Goal: Information Seeking & Learning: Check status

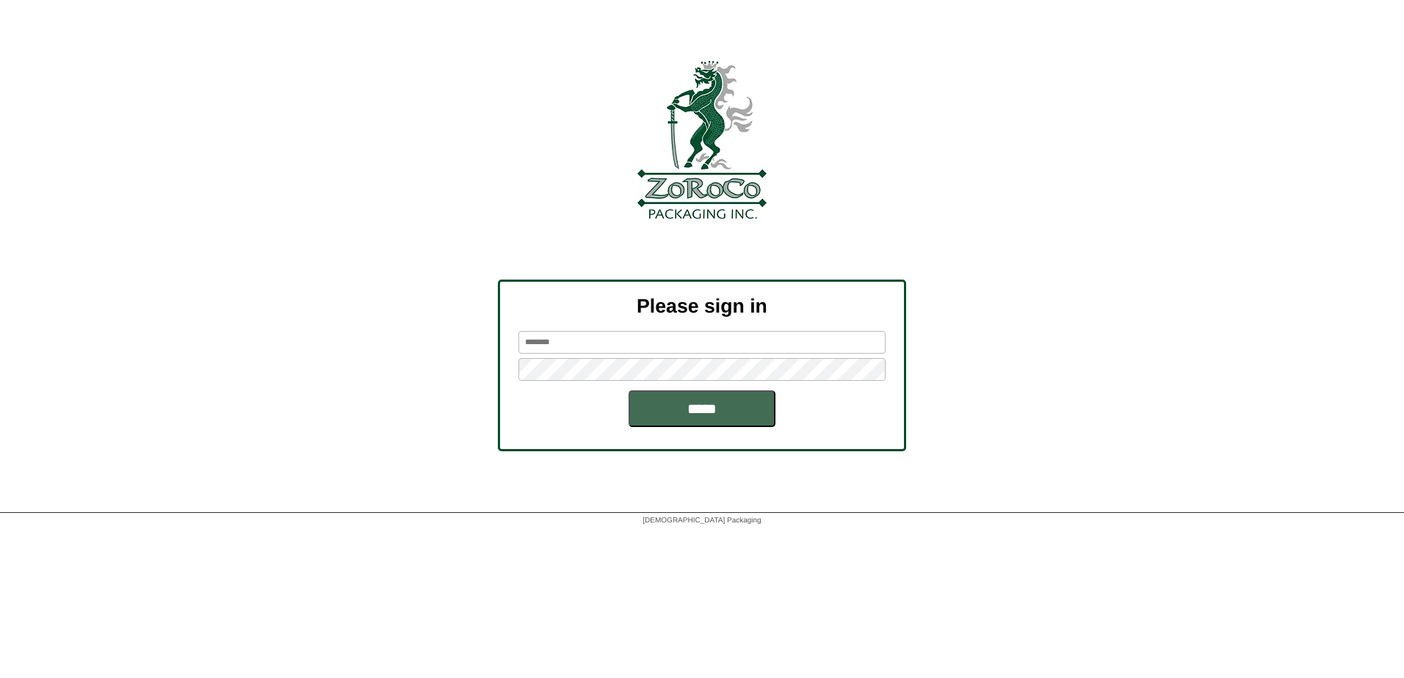
type input "********"
click at [710, 407] on input "*****" at bounding box center [701, 409] width 147 height 37
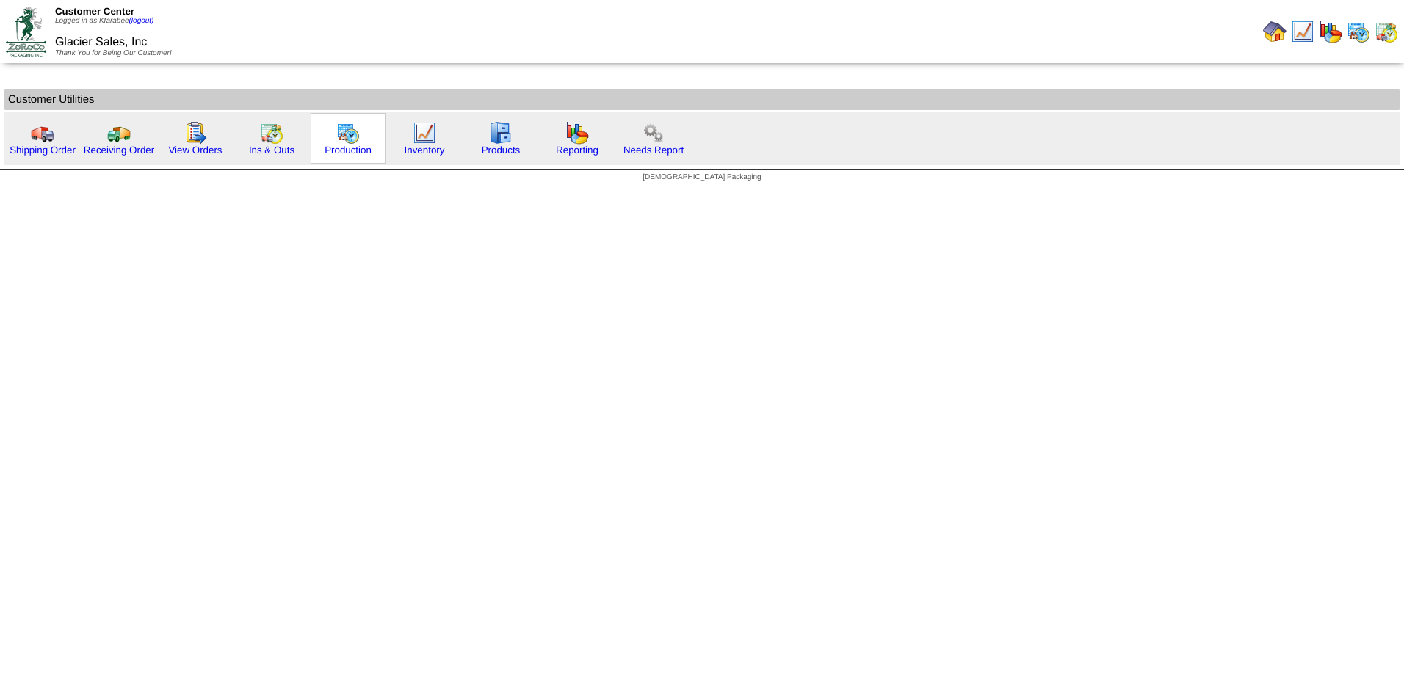
click at [360, 128] on div "Production" at bounding box center [348, 138] width 75 height 51
click at [351, 136] on img at bounding box center [347, 132] width 23 height 23
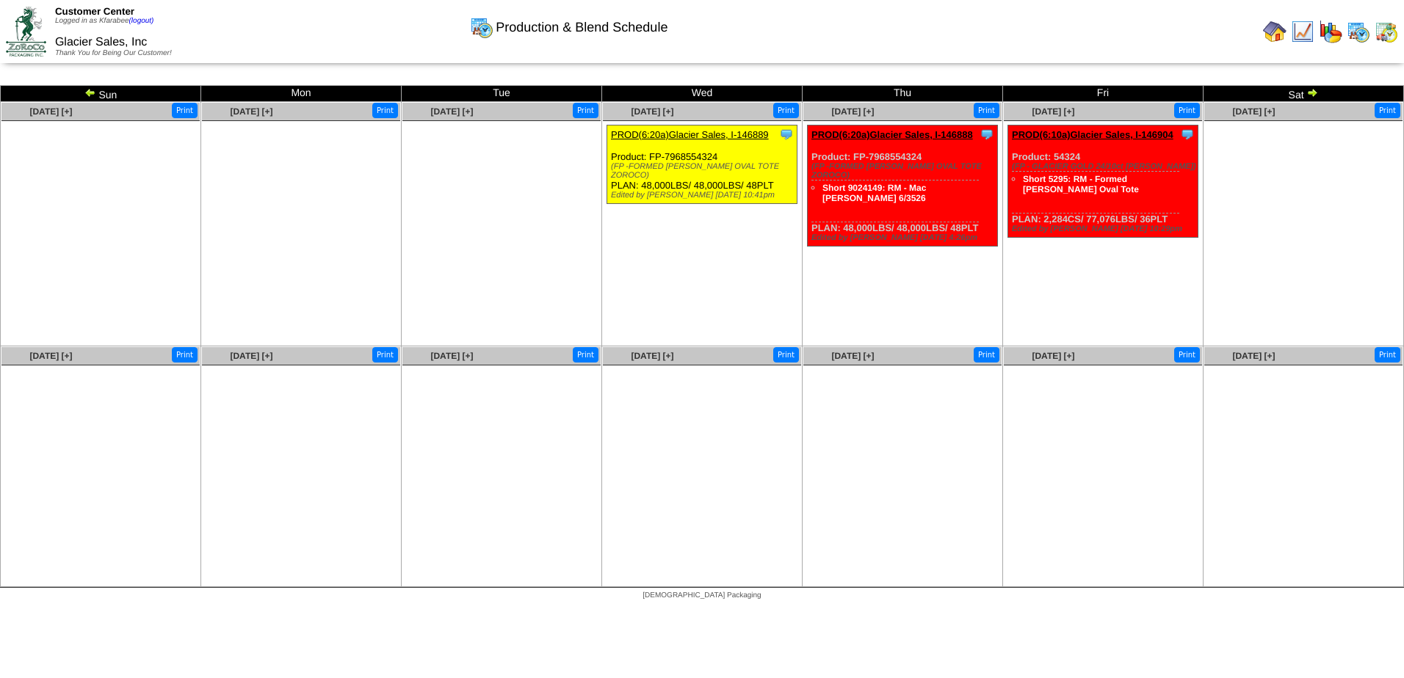
click at [1294, 263] on ul at bounding box center [1303, 231] width 198 height 220
click at [1332, 32] on img at bounding box center [1330, 31] width 23 height 23
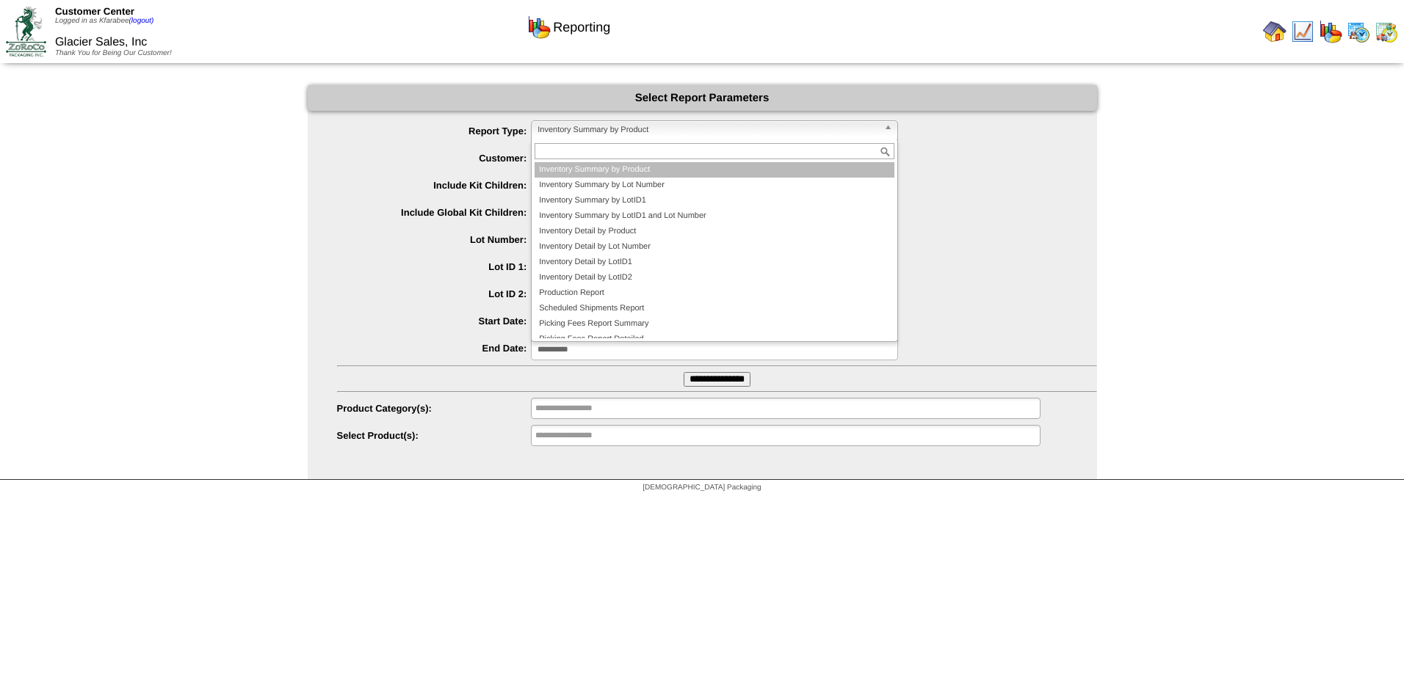
click at [682, 132] on span "Inventory Summary by Product" at bounding box center [707, 130] width 341 height 18
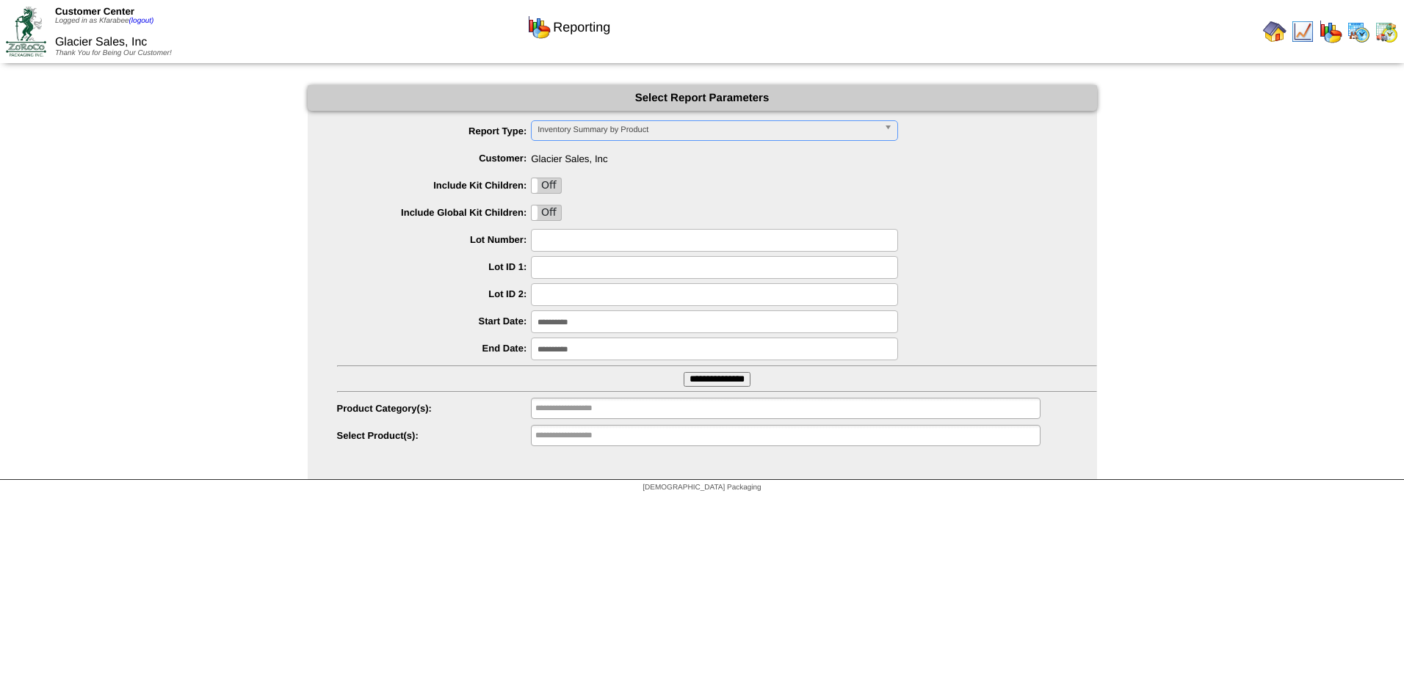
click at [684, 134] on span "Inventory Summary by Product" at bounding box center [707, 130] width 341 height 18
click at [685, 134] on span "Inventory Summary by Product" at bounding box center [707, 130] width 341 height 18
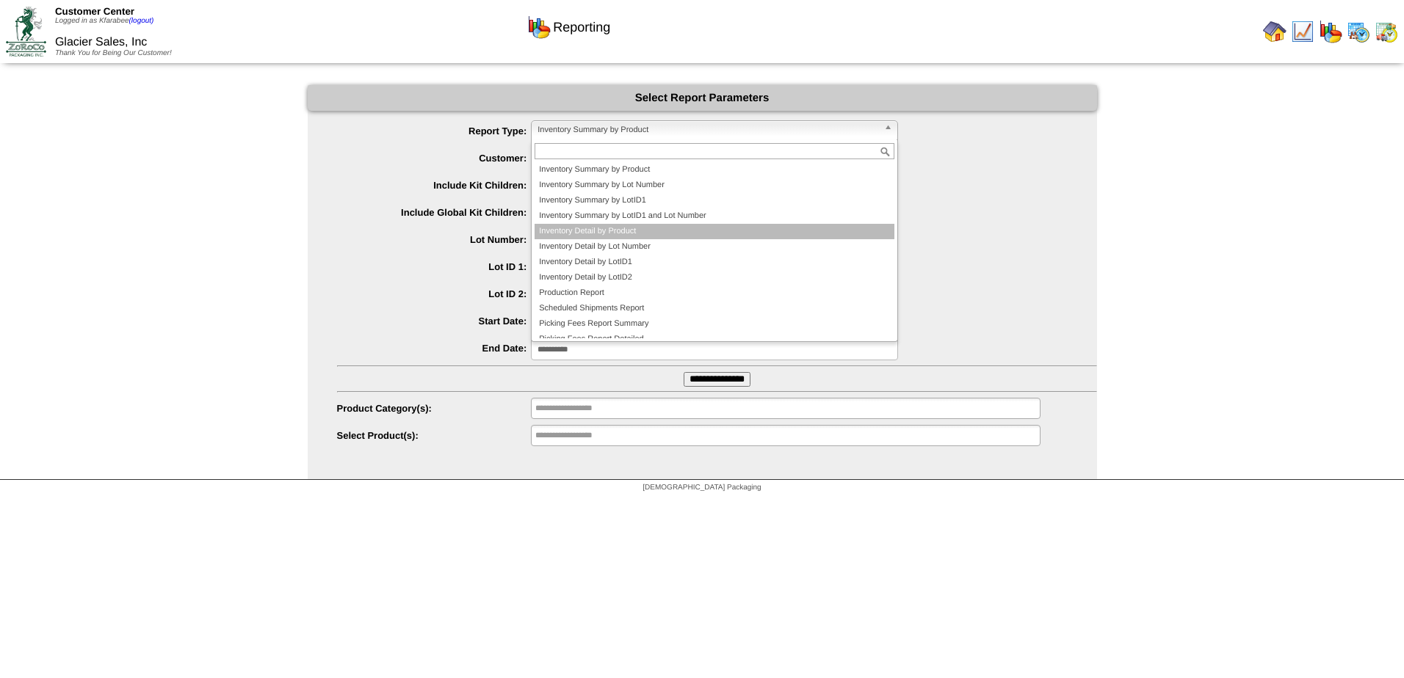
click at [660, 230] on li "Inventory Detail by Product" at bounding box center [715, 231] width 360 height 15
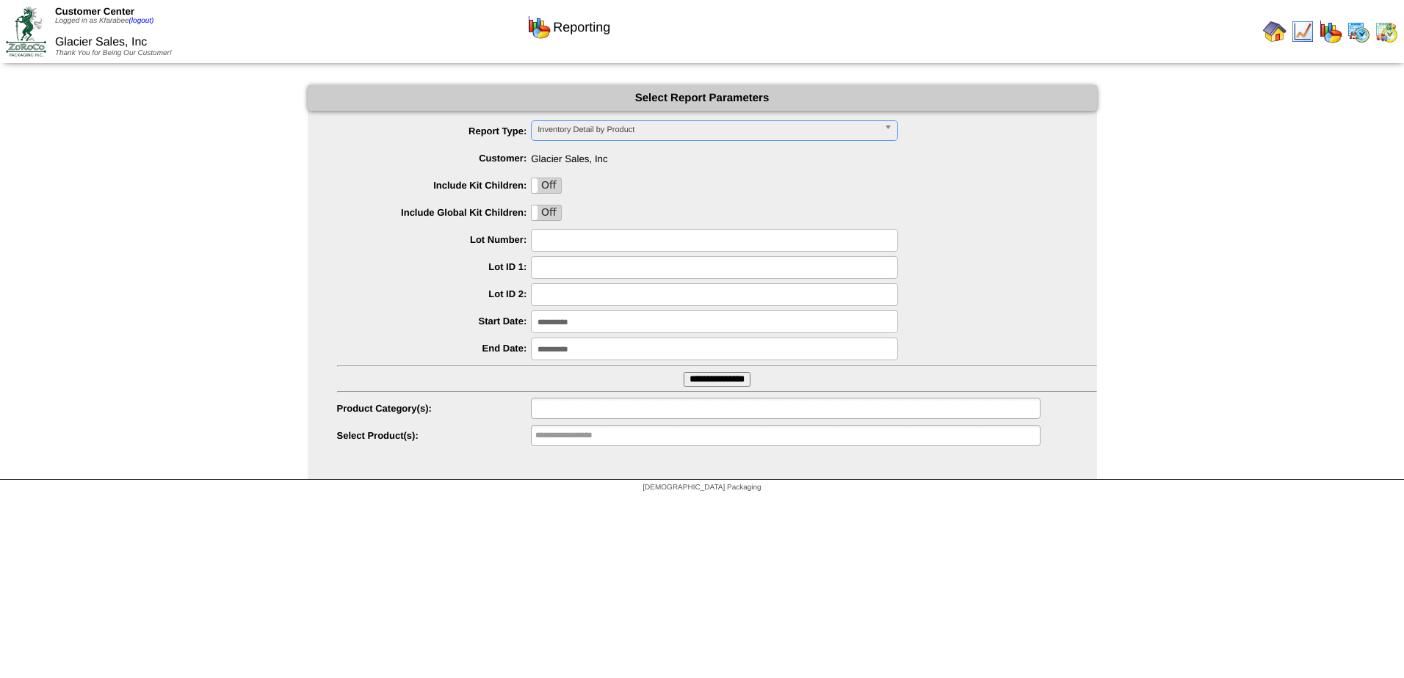
click at [623, 409] on input "text" at bounding box center [582, 408] width 94 height 18
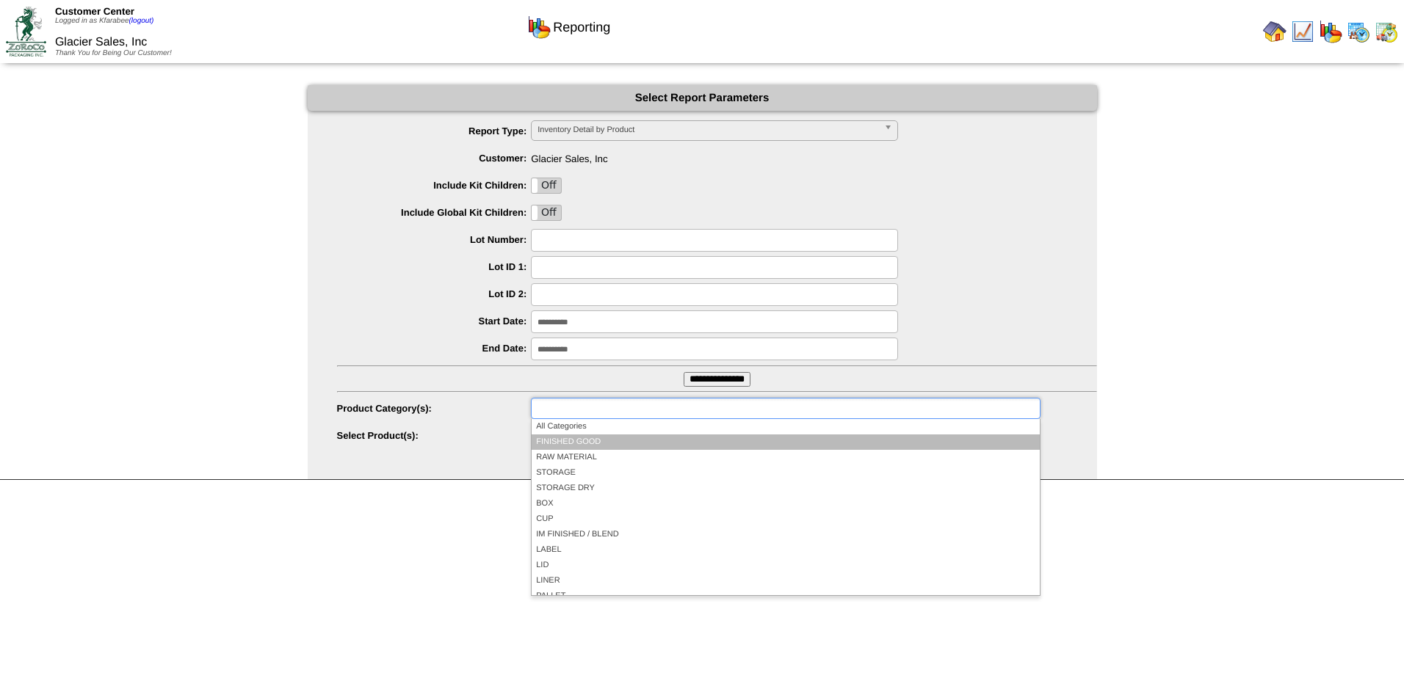
click at [617, 438] on li "FINISHED GOOD" at bounding box center [785, 442] width 507 height 15
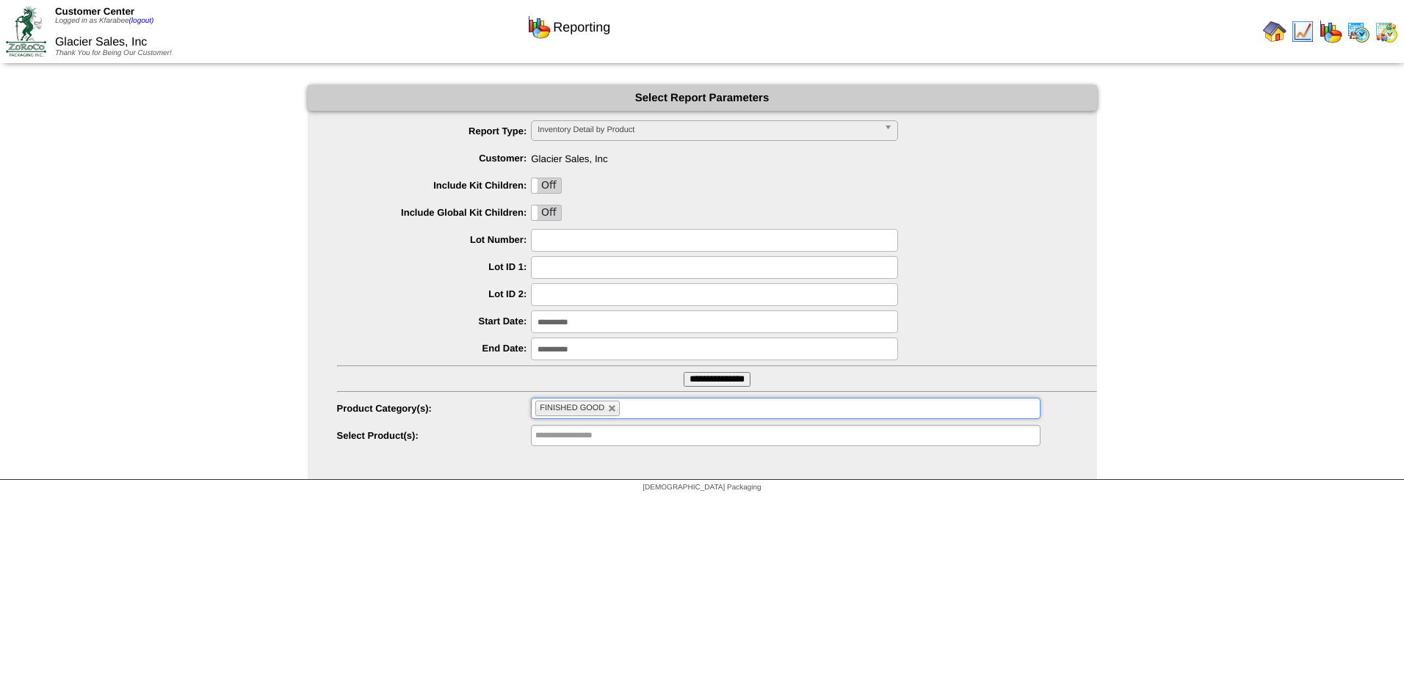
click at [617, 322] on input "**********" at bounding box center [714, 322] width 367 height 23
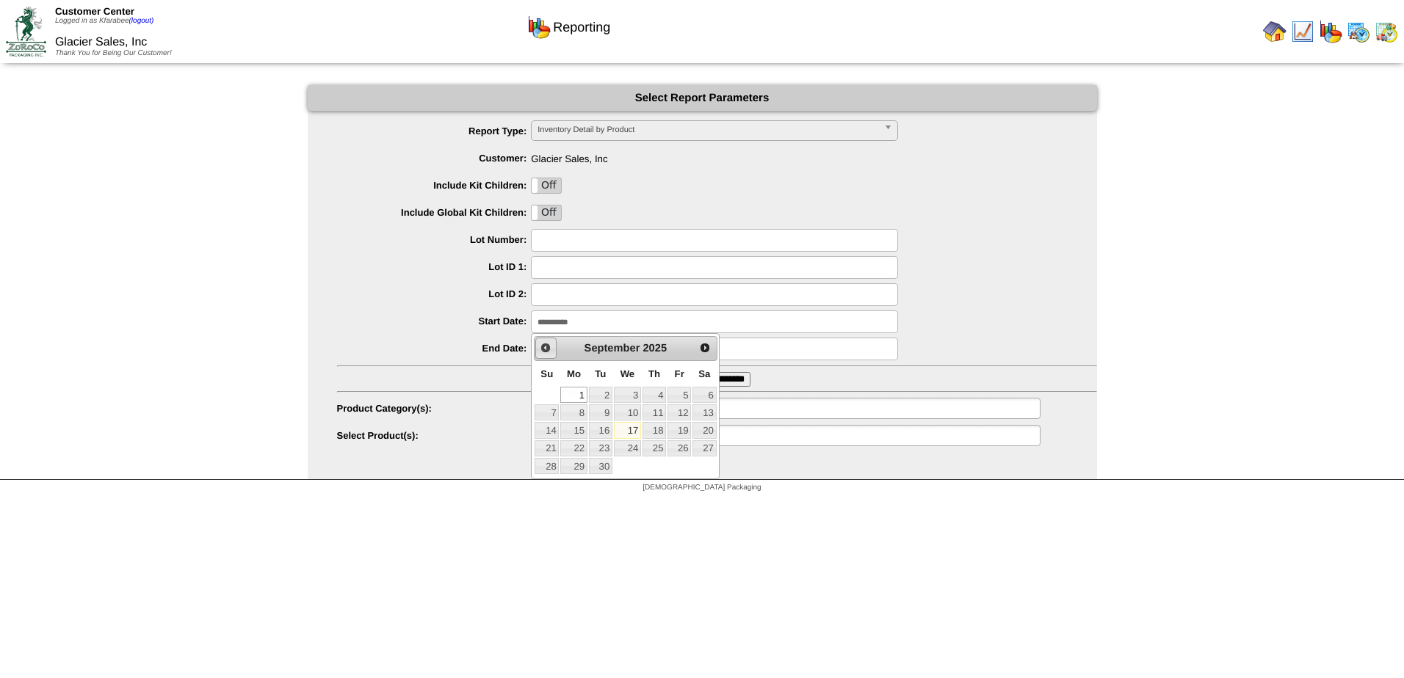
click at [541, 347] on span "Prev" at bounding box center [546, 348] width 12 height 12
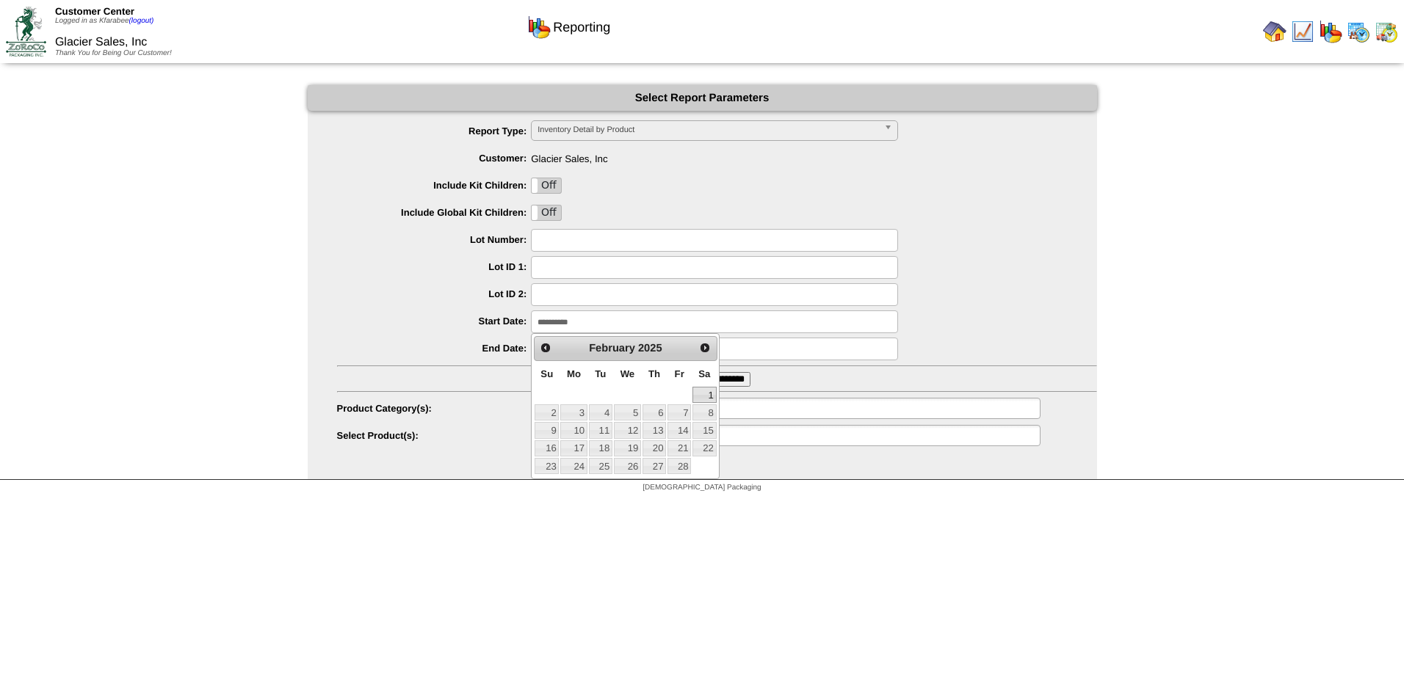
click at [702, 394] on link "1" at bounding box center [703, 395] width 23 height 16
type input "**********"
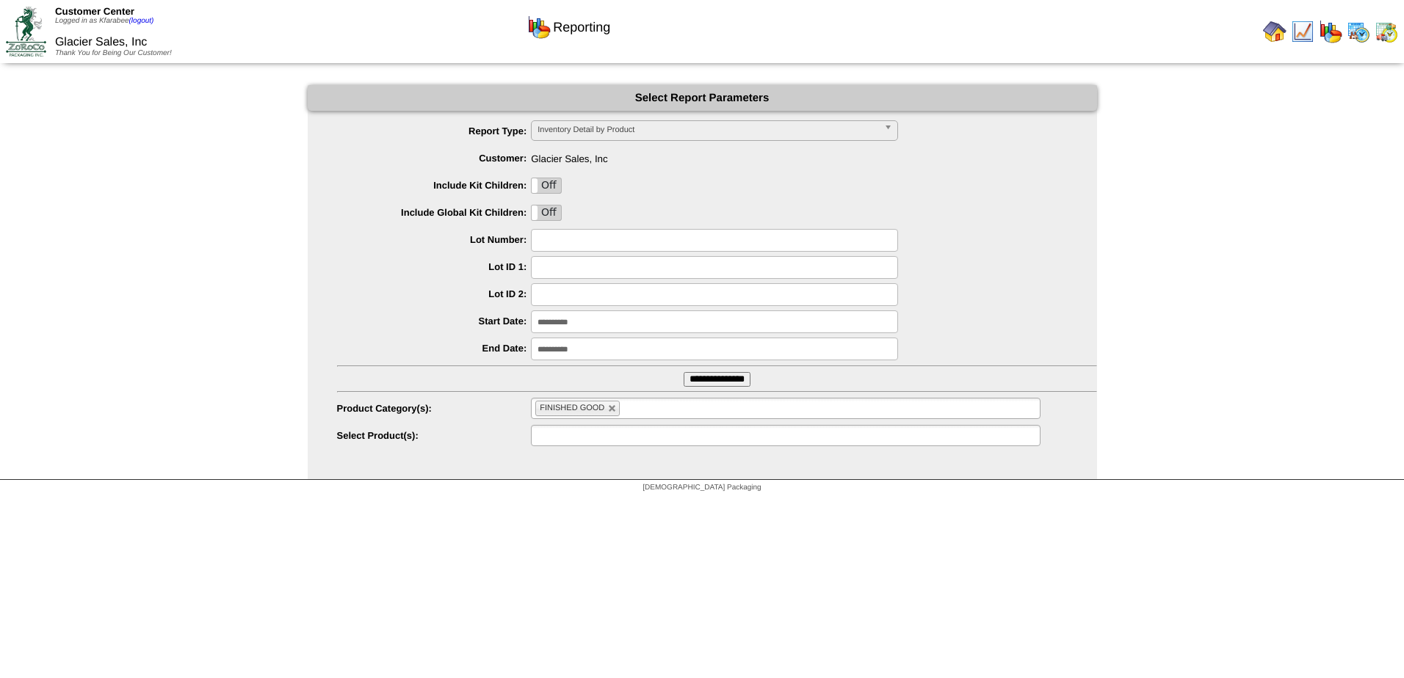
click at [666, 431] on ul at bounding box center [785, 435] width 509 height 21
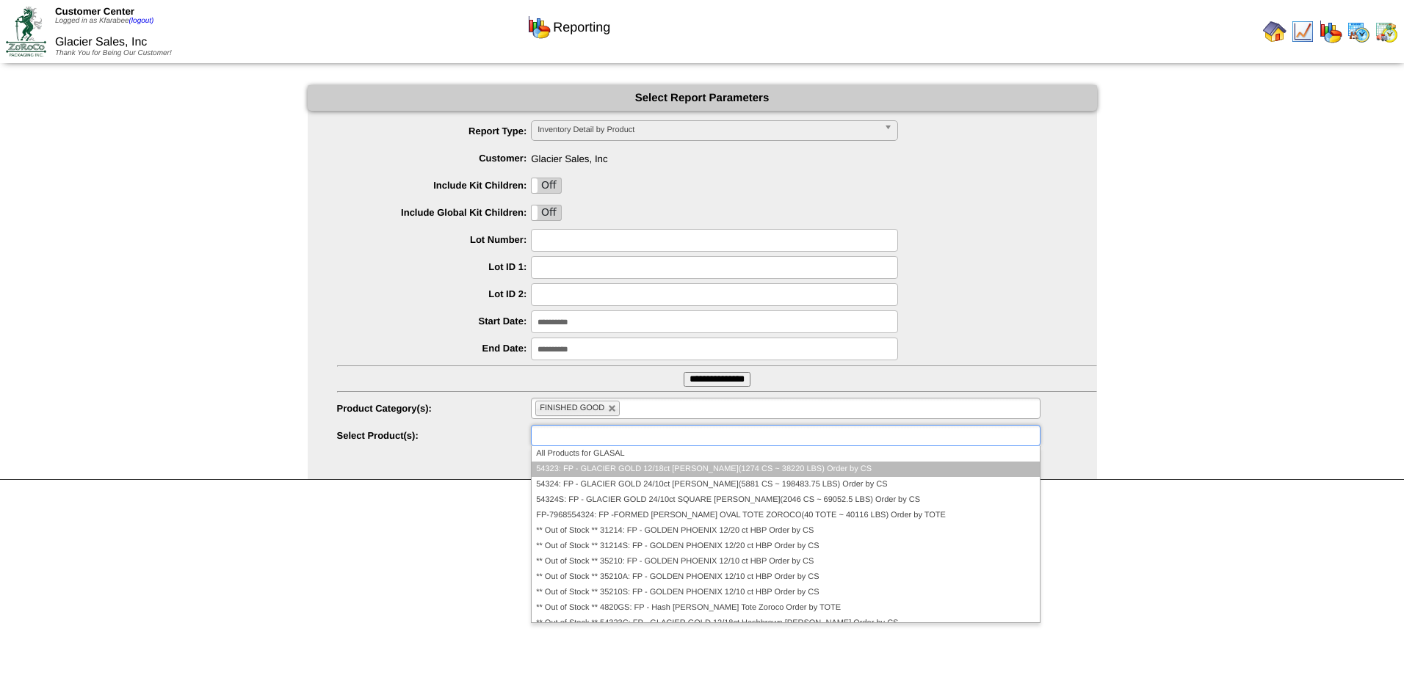
click at [638, 472] on li "54323: FP - GLACIER GOLD 12/18ct Hashbrown Patty(1274 CS ~ 38220 LBS) Order by …" at bounding box center [785, 469] width 507 height 15
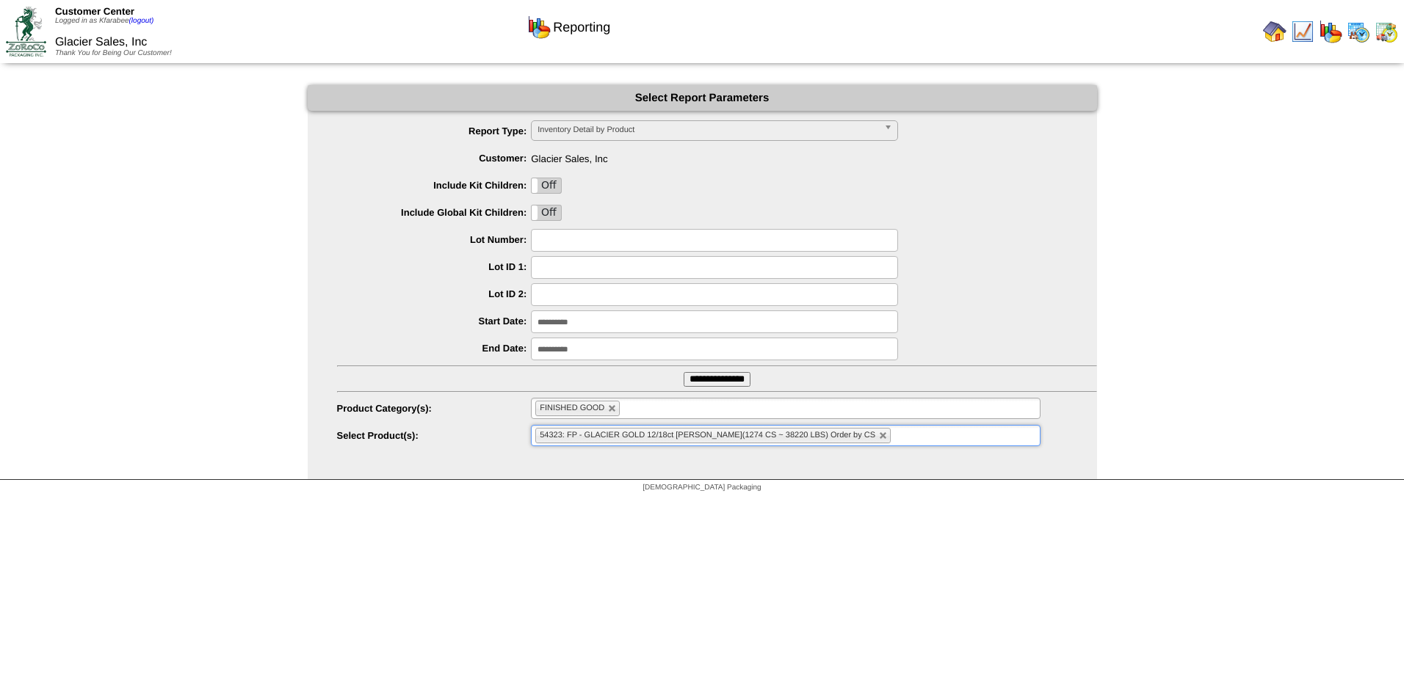
click at [635, 435] on span "54323: FP - GLACIER GOLD 12/18ct Hashbrown Patty(1274 CS ~ 38220 LBS) Order by …" at bounding box center [708, 435] width 336 height 9
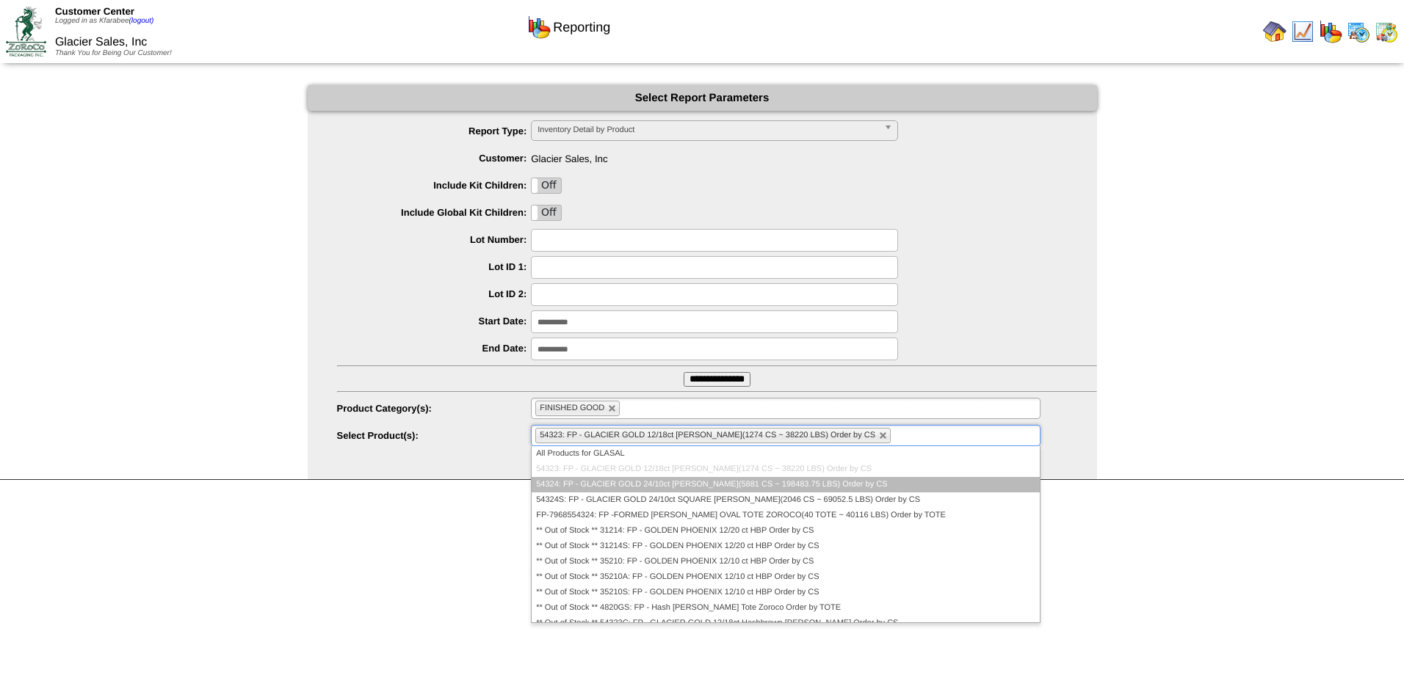
click at [618, 488] on li "54324: FP - GLACIER GOLD 24/10ct HB PATTY(5881 CS ~ 198483.75 LBS) Order by CS" at bounding box center [785, 484] width 507 height 15
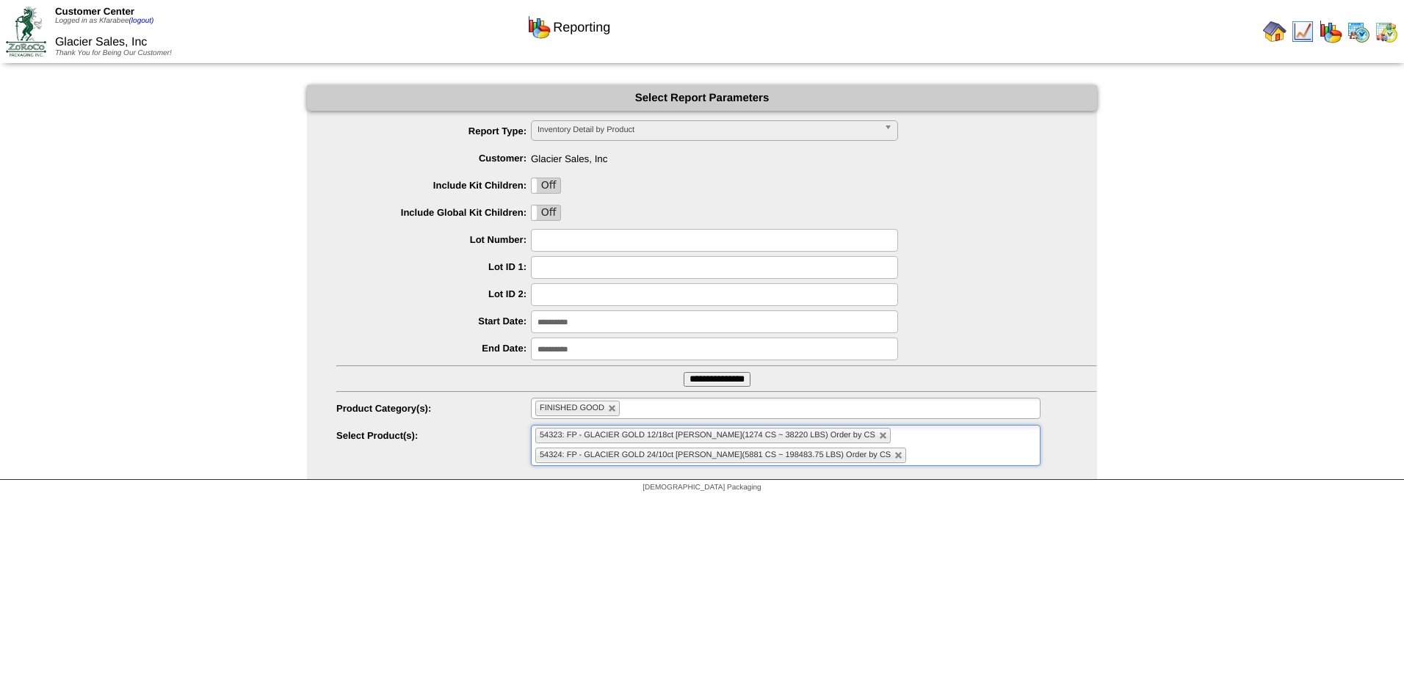
click at [619, 454] on span "54324: FP - GLACIER GOLD 24/10ct HB PATTY(5881 CS ~ 198483.75 LBS) Order by CS" at bounding box center [715, 455] width 351 height 9
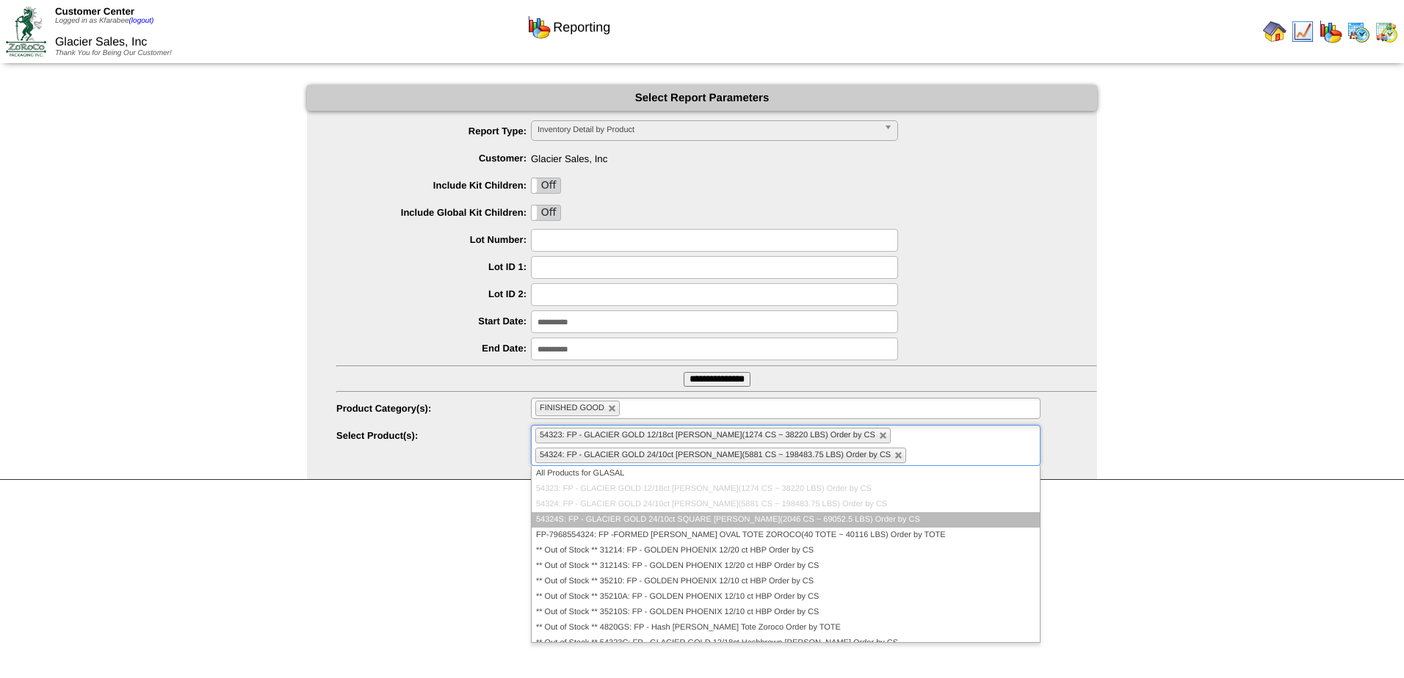
click at [607, 518] on li "54324S: FP - GLACIER GOLD 24/10ct SQUARE HB PATTY(2046 CS ~ 69052.5 LBS) Order …" at bounding box center [786, 519] width 508 height 15
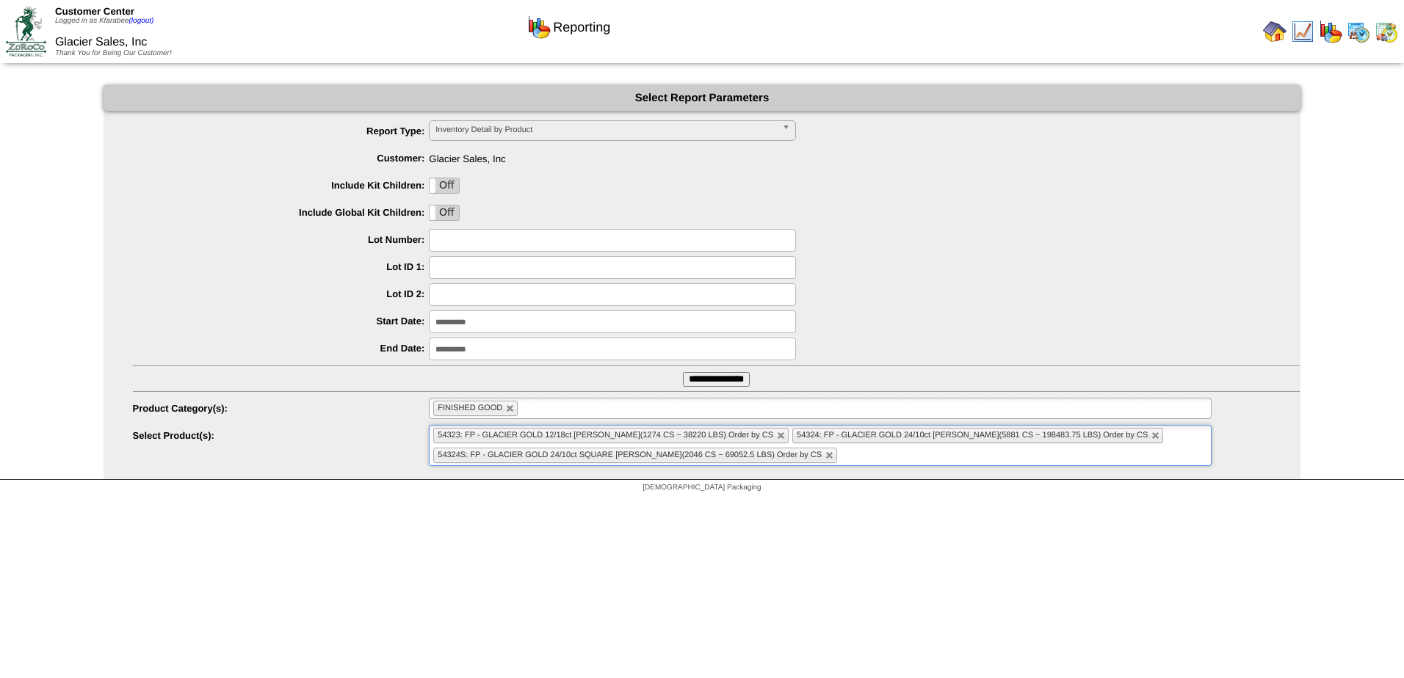
click at [745, 377] on input "**********" at bounding box center [716, 379] width 67 height 15
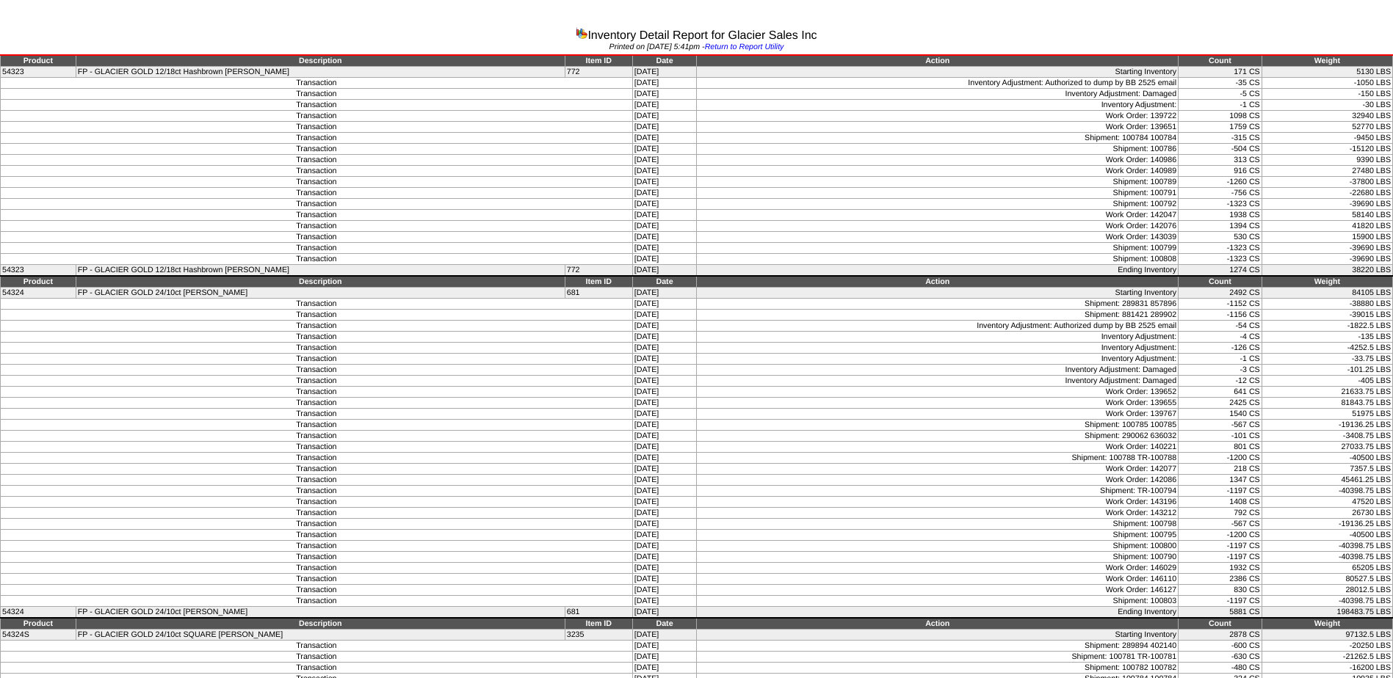
scroll to position [88, 0]
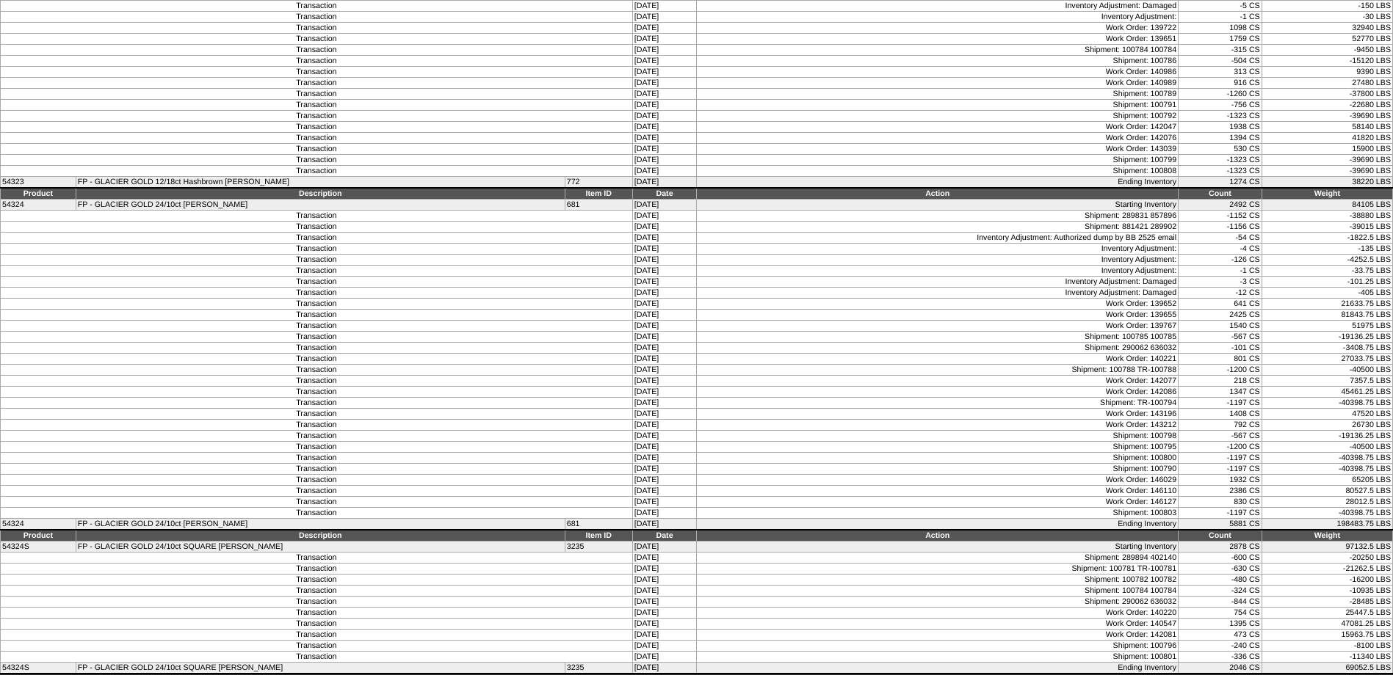
click at [1206, 637] on td "473 CS" at bounding box center [1220, 635] width 84 height 11
click at [1122, 636] on td "Work Order: 142081" at bounding box center [938, 635] width 482 height 11
click at [1125, 628] on td "Work Order: 140547" at bounding box center [938, 624] width 482 height 11
